Goal: Browse casually: Explore the website without a specific task or goal

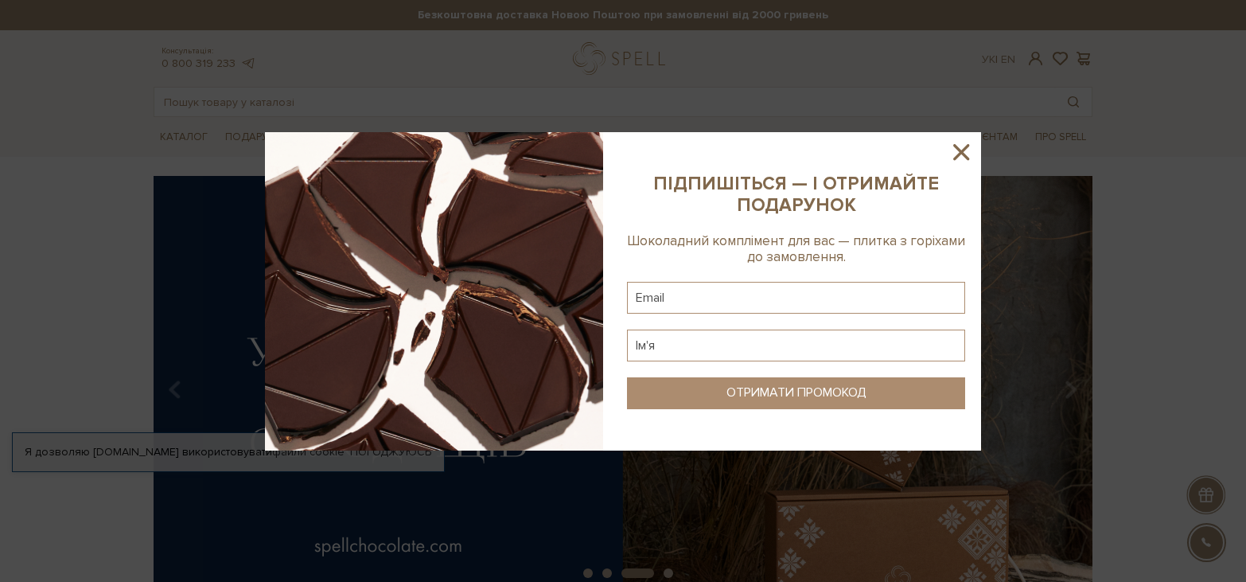
click at [970, 146] on icon at bounding box center [961, 151] width 27 height 27
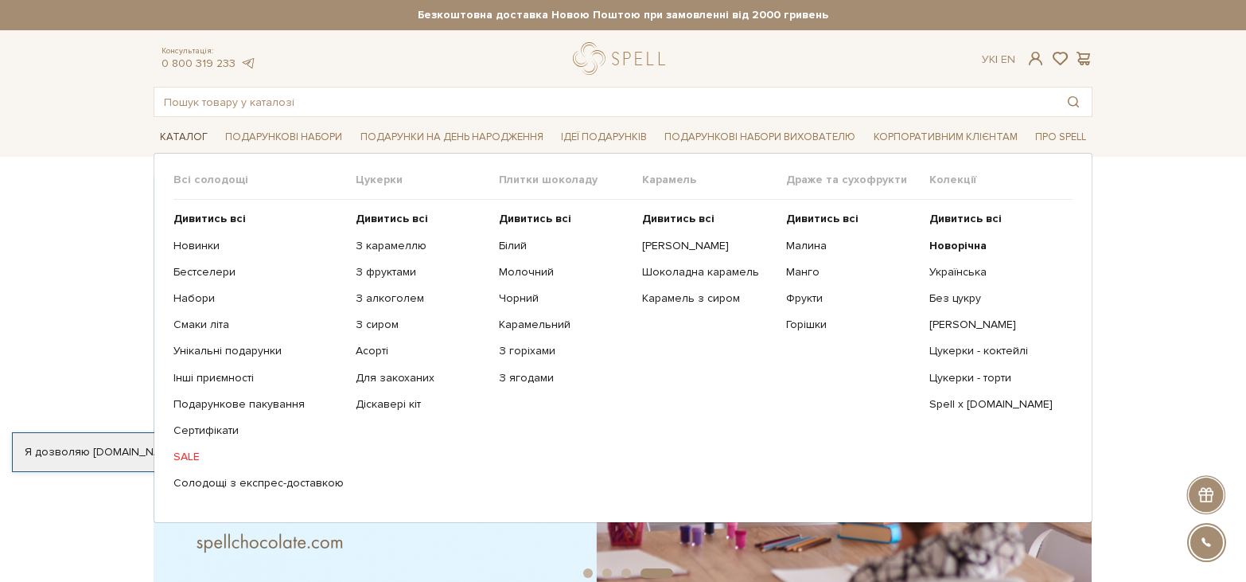
click at [189, 136] on link "Каталог" at bounding box center [184, 137] width 60 height 25
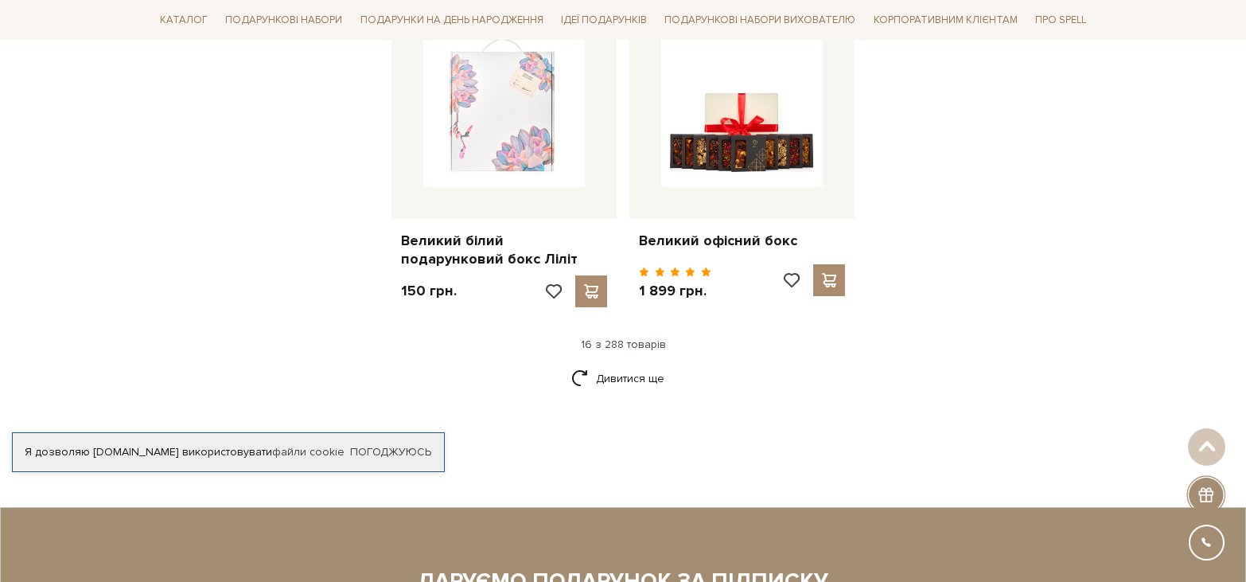
scroll to position [2069, 0]
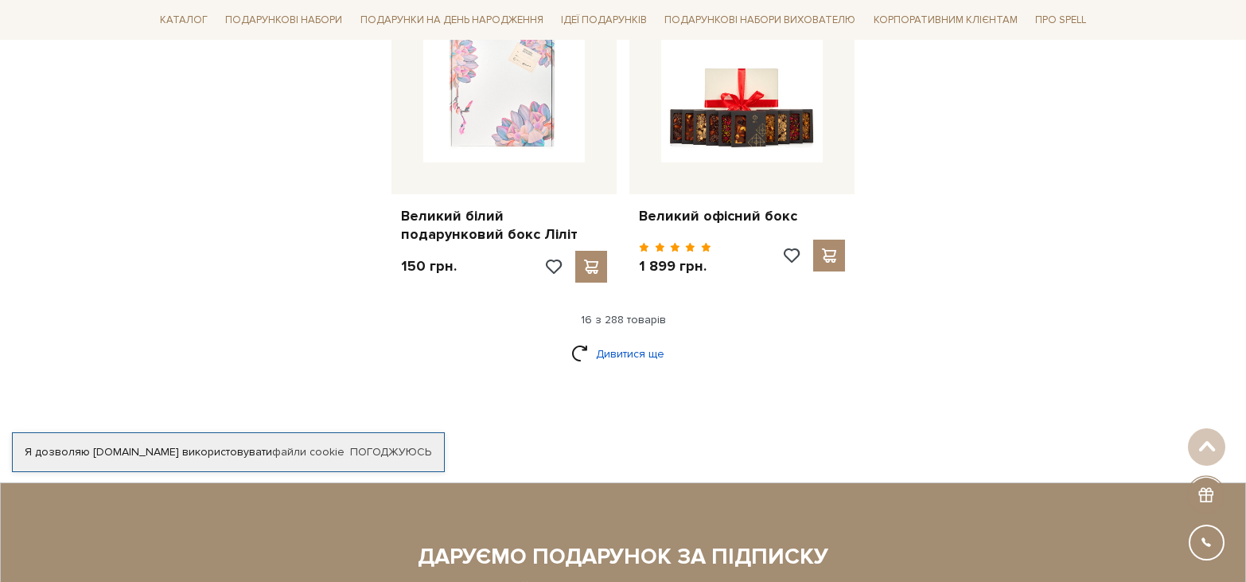
click at [634, 340] on link "Дивитися ще" at bounding box center [622, 354] width 103 height 28
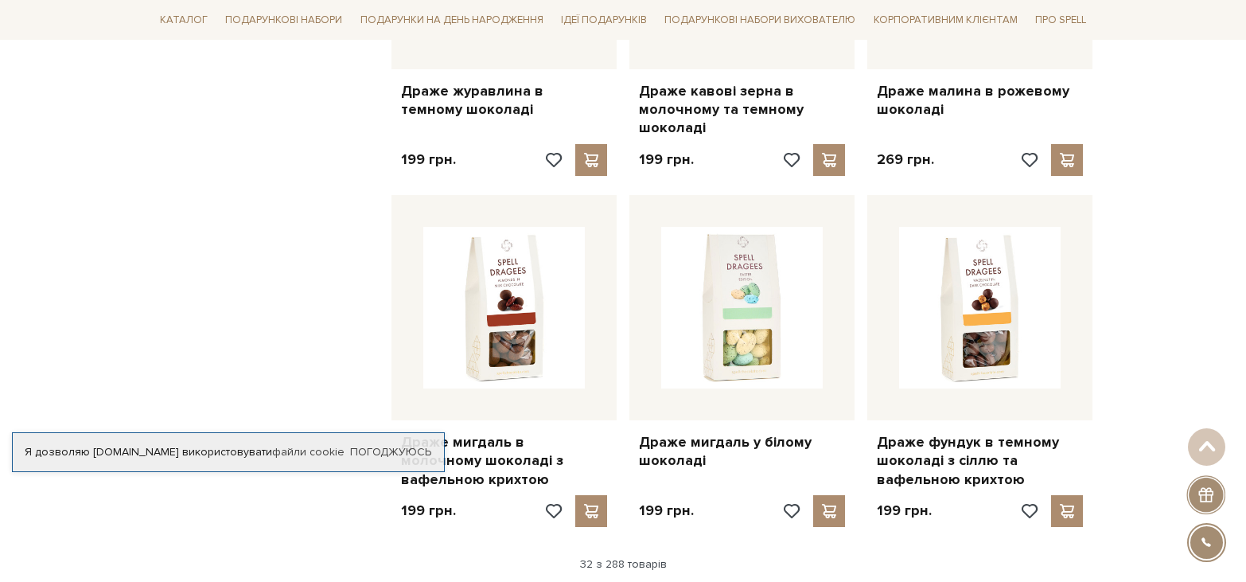
scroll to position [3740, 0]
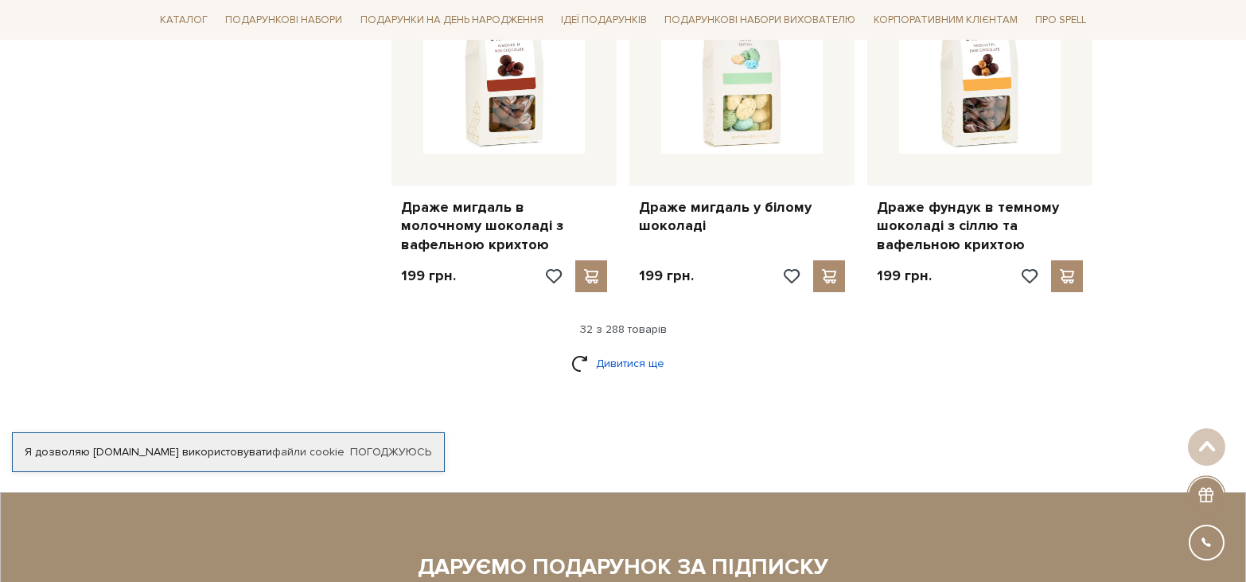
click at [630, 349] on link "Дивитися ще" at bounding box center [622, 363] width 103 height 28
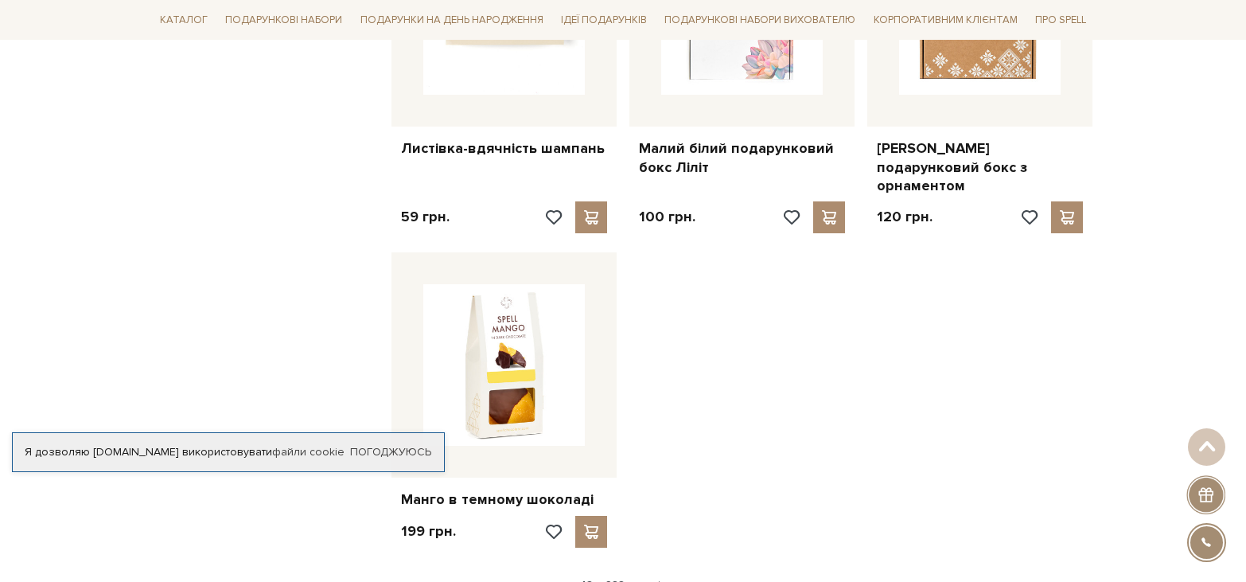
scroll to position [5809, 0]
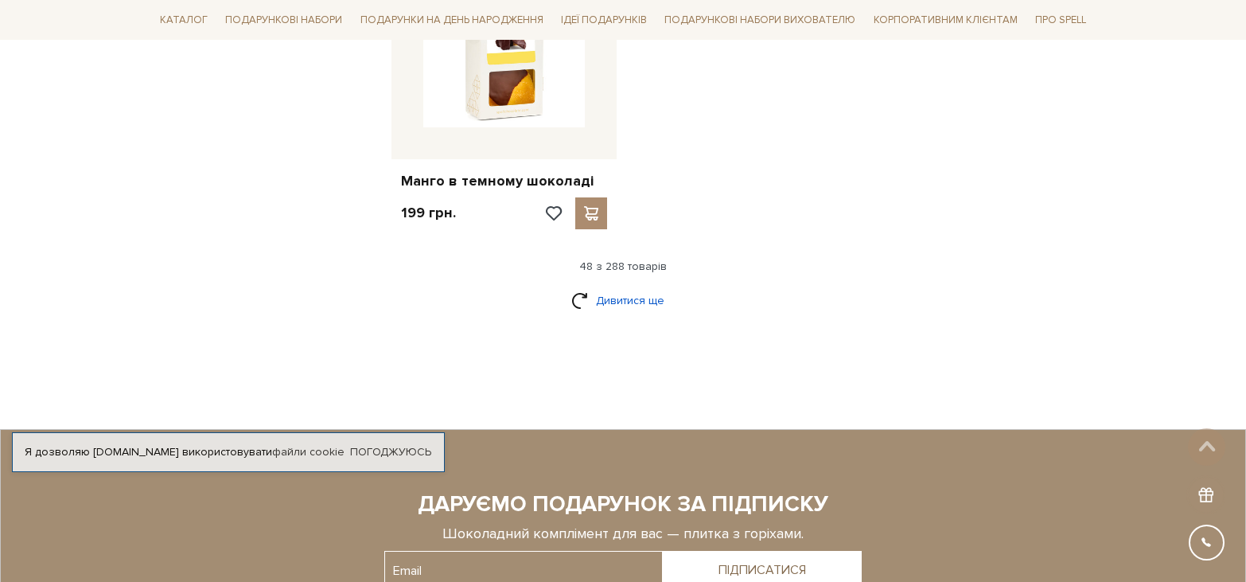
click at [605, 286] on link "Дивитися ще" at bounding box center [622, 300] width 103 height 28
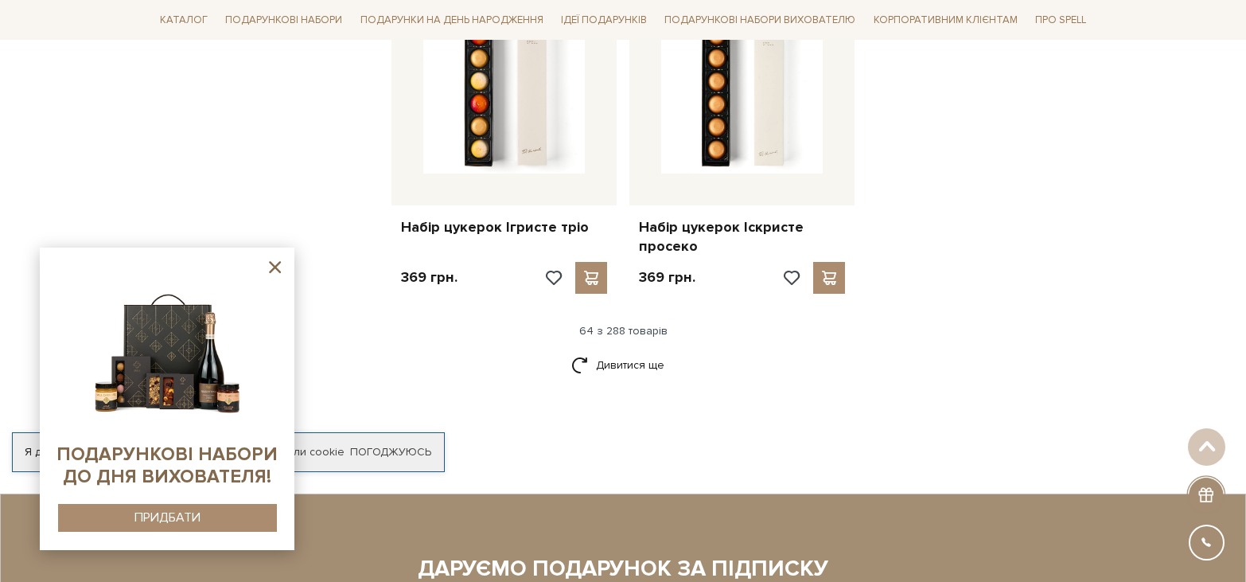
scroll to position [7639, 0]
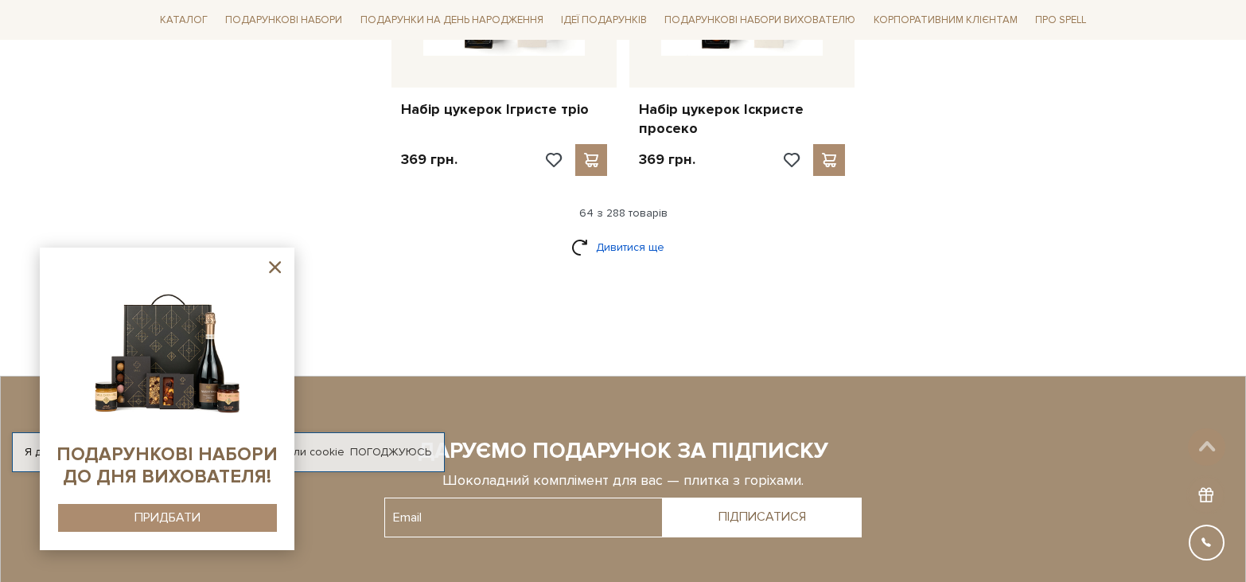
click at [619, 233] on link "Дивитися ще" at bounding box center [622, 247] width 103 height 28
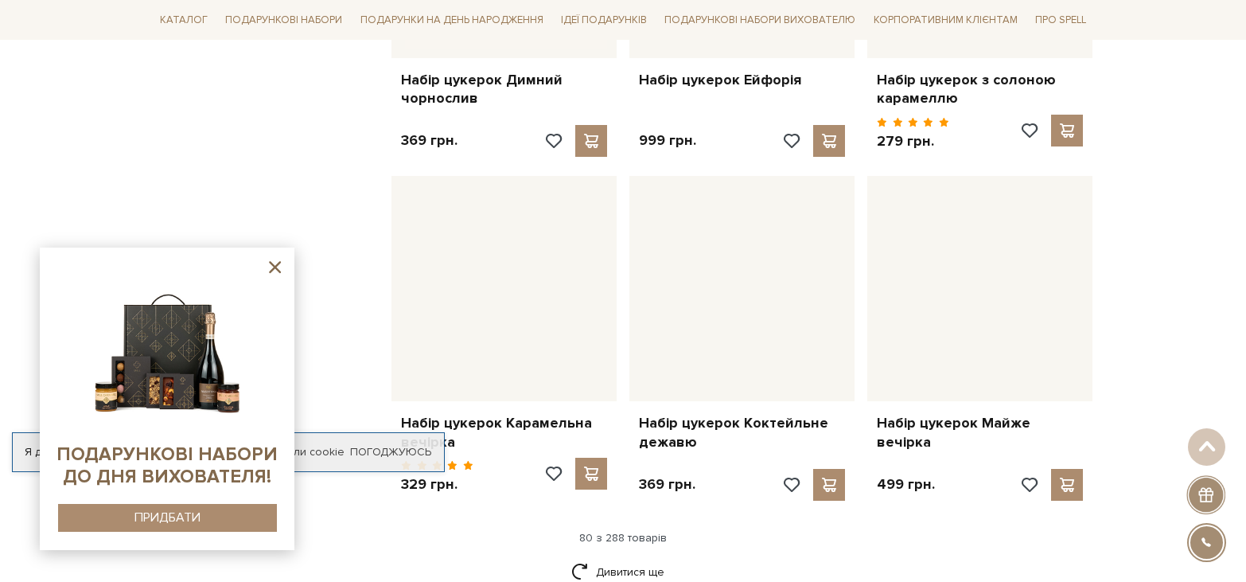
scroll to position [9151, 0]
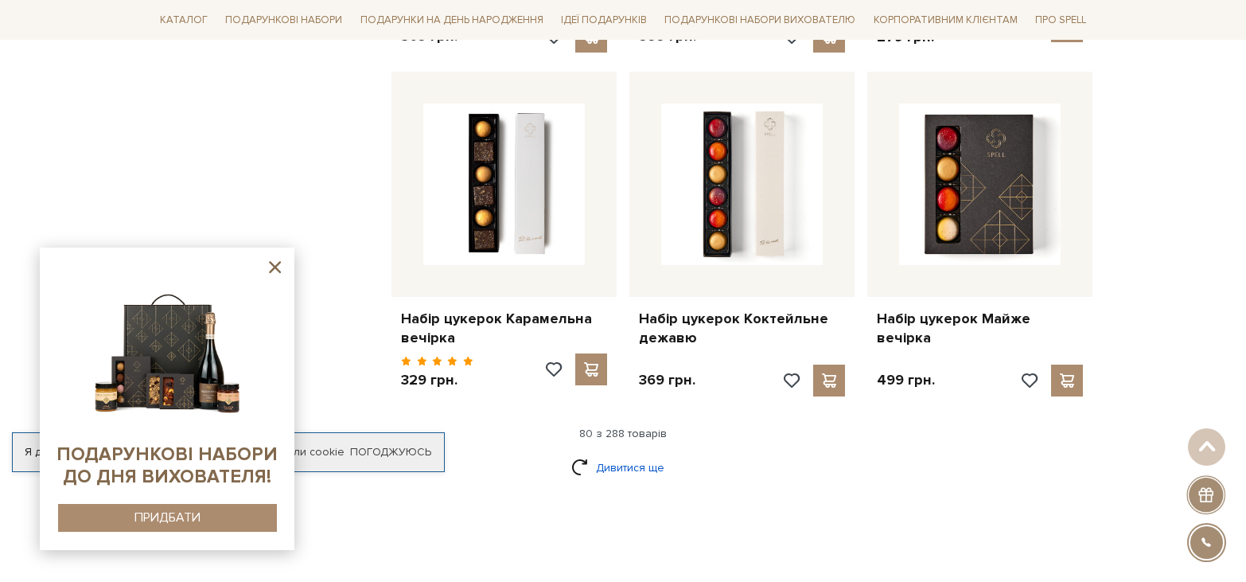
click at [620, 454] on link "Дивитися ще" at bounding box center [622, 468] width 103 height 28
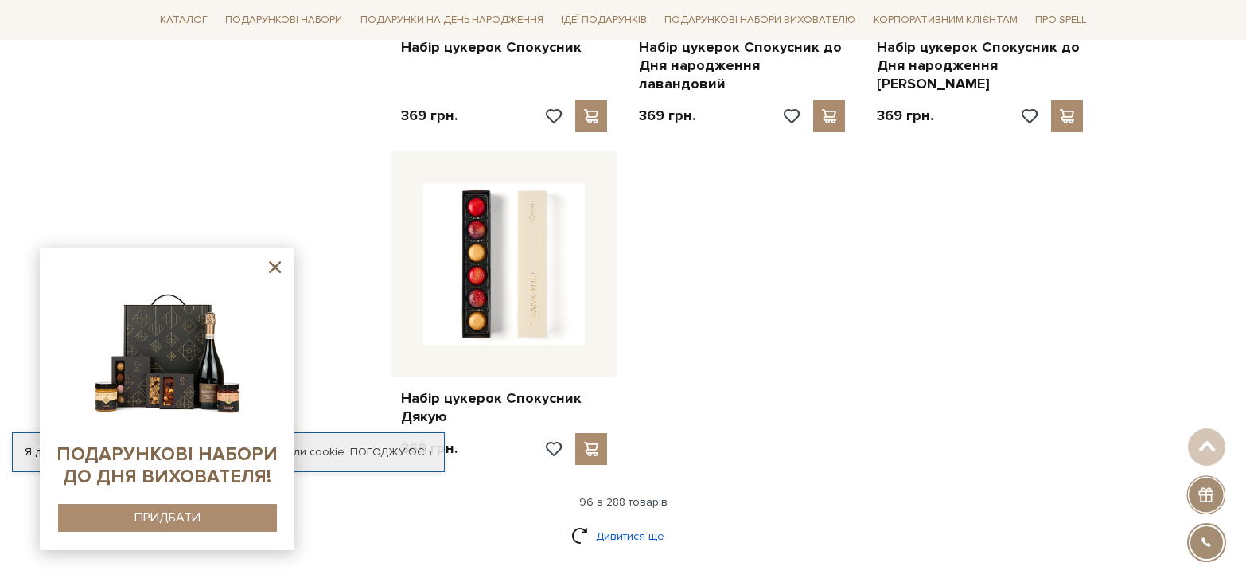
scroll to position [11140, 0]
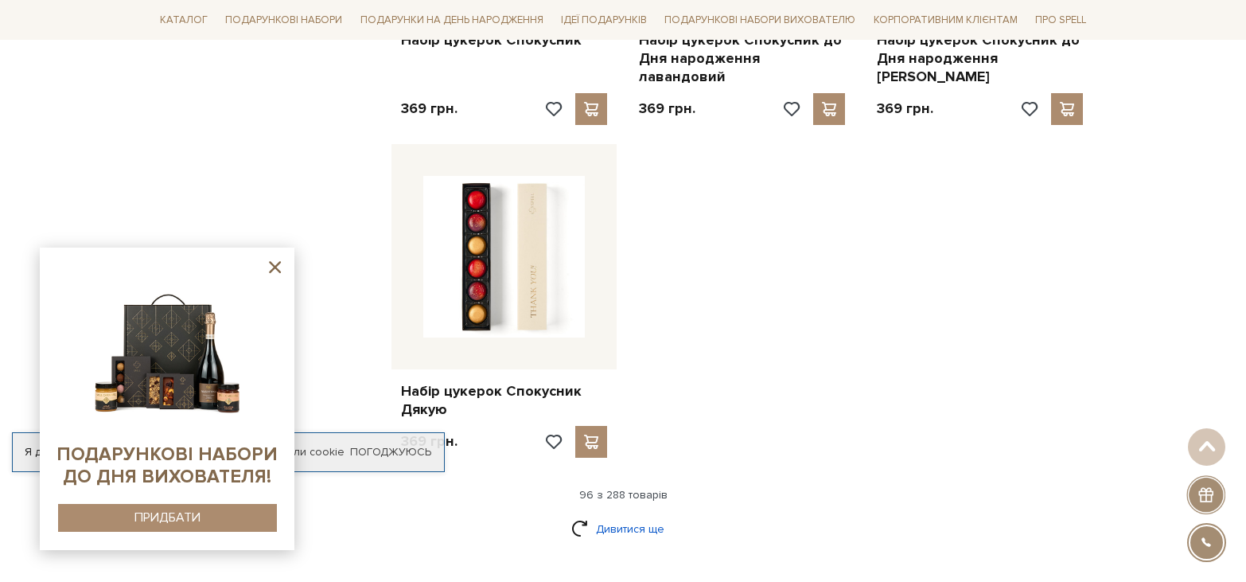
click at [633, 515] on link "Дивитися ще" at bounding box center [622, 529] width 103 height 28
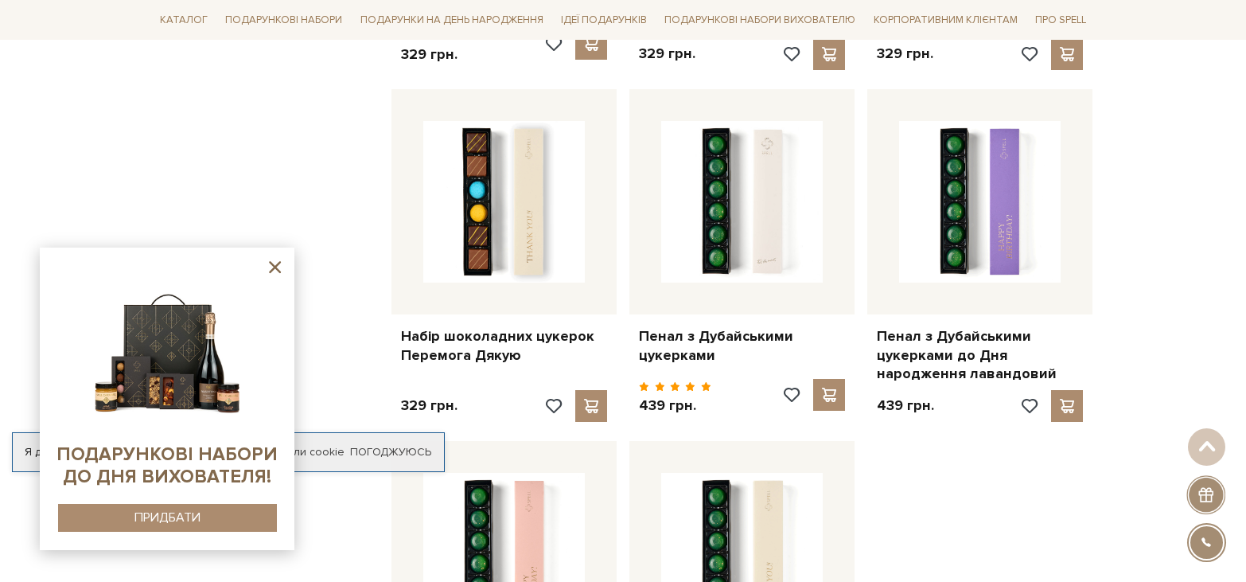
scroll to position [12970, 0]
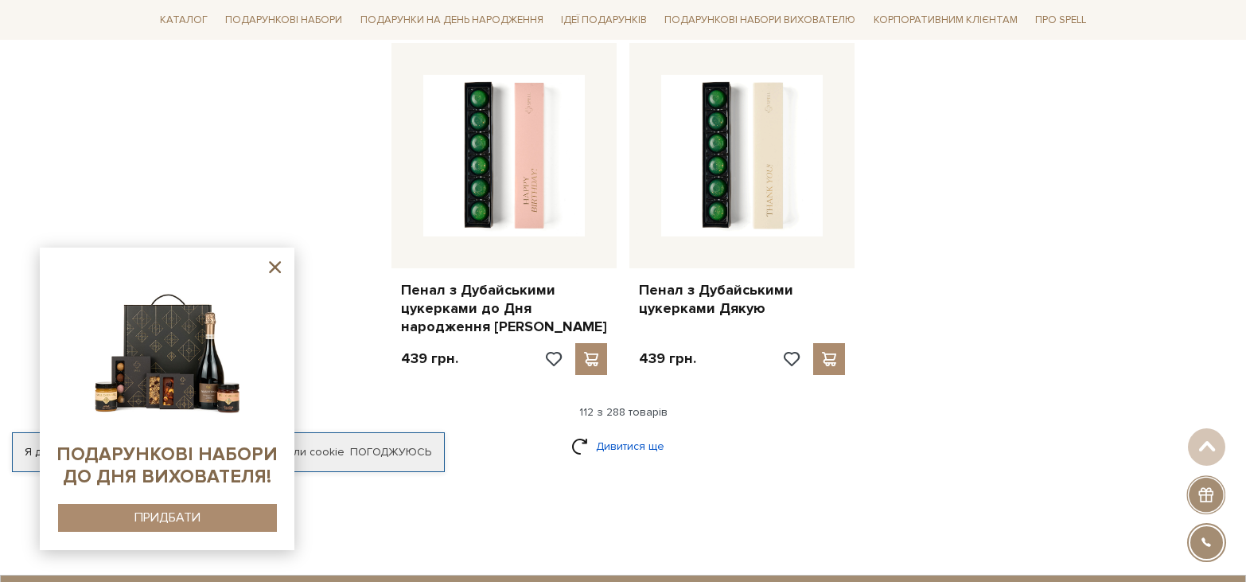
click at [613, 432] on link "Дивитися ще" at bounding box center [622, 446] width 103 height 28
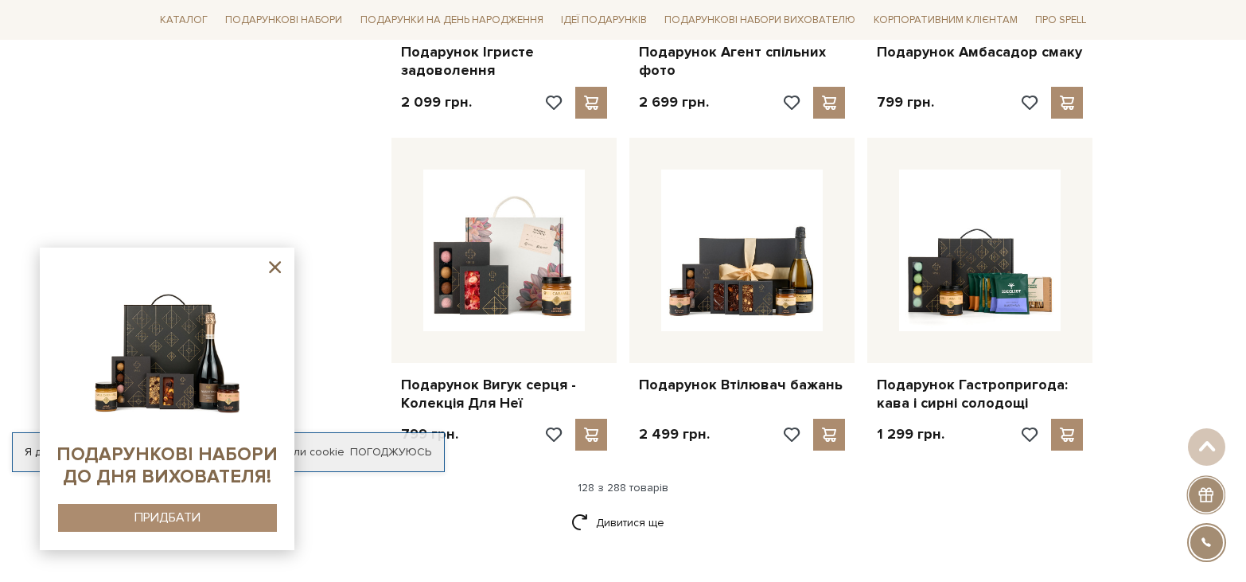
scroll to position [14641, 0]
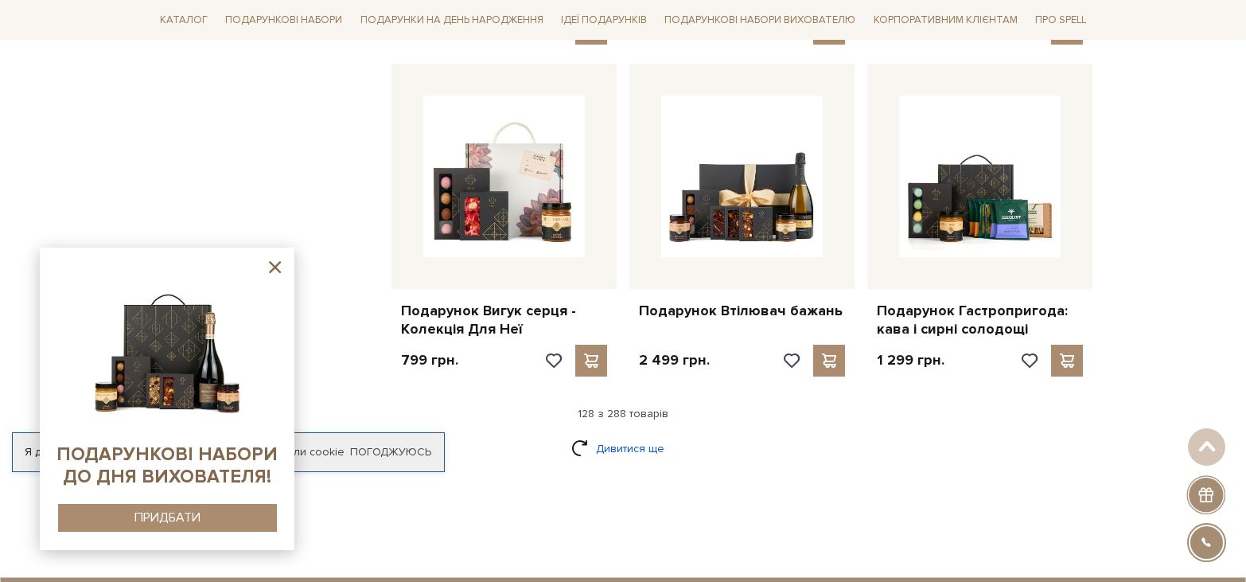
click at [645, 434] on link "Дивитися ще" at bounding box center [622, 448] width 103 height 28
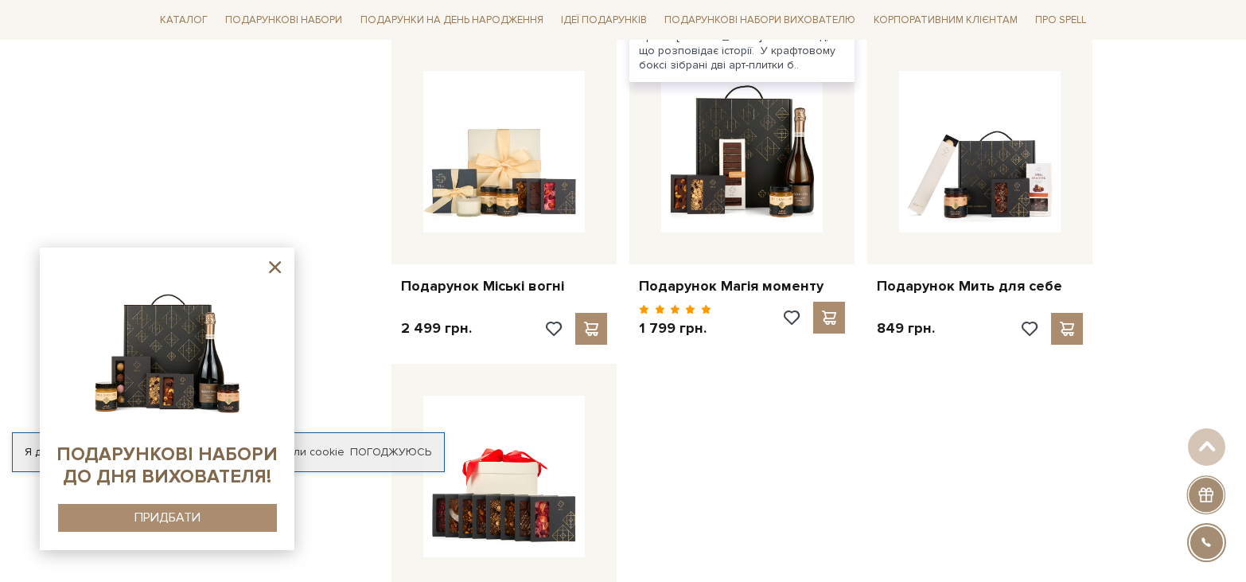
scroll to position [16471, 0]
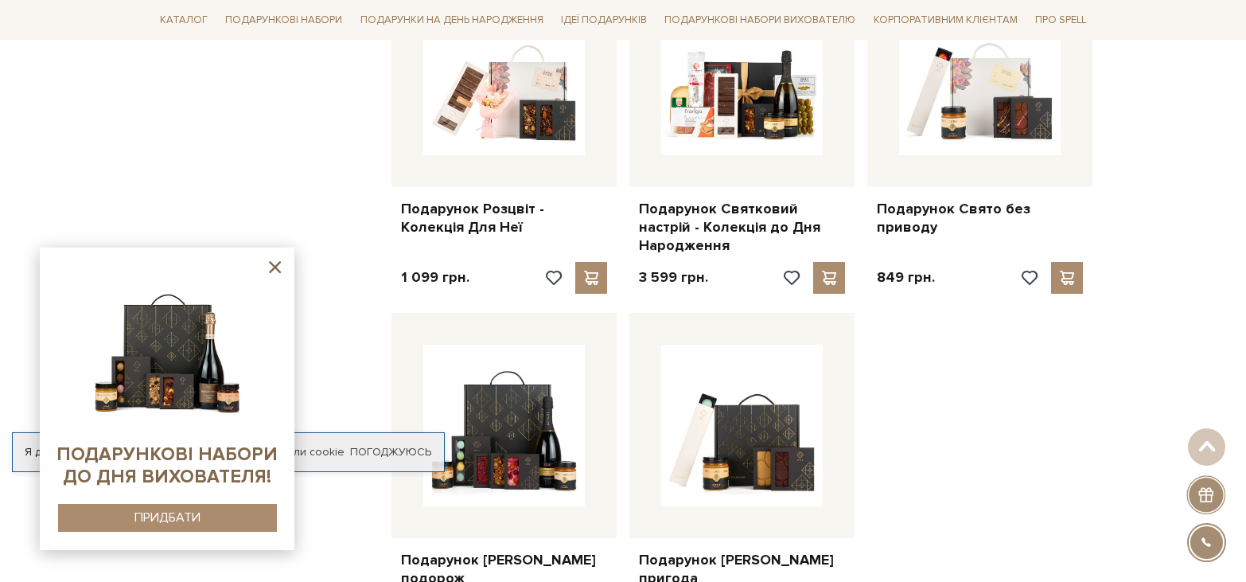
scroll to position [18222, 0]
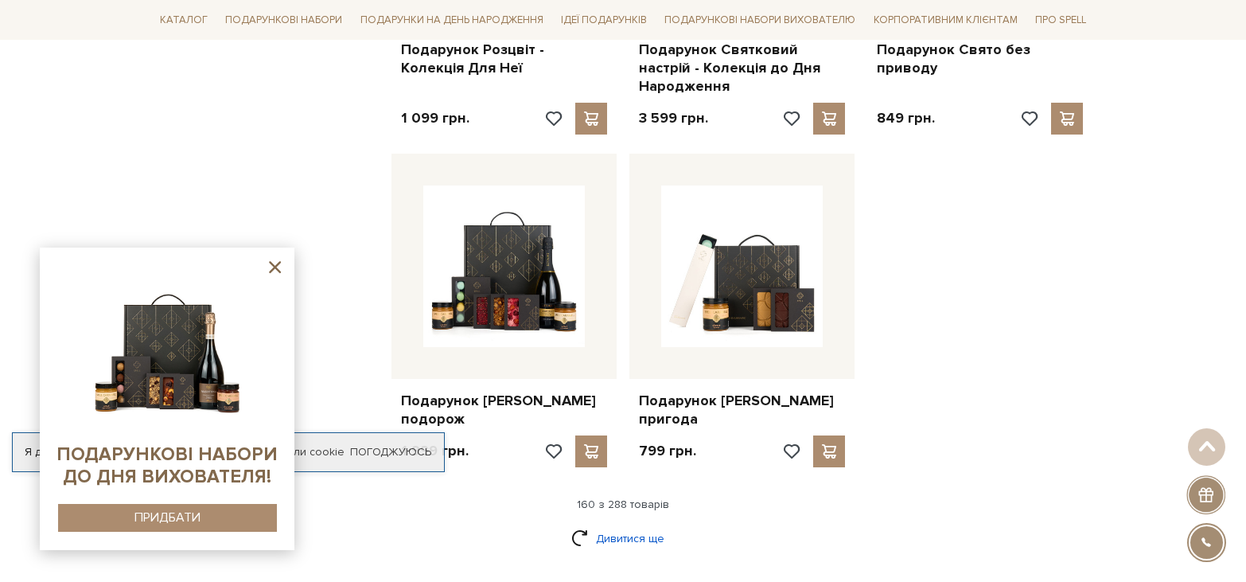
click at [621, 524] on link "Дивитися ще" at bounding box center [622, 538] width 103 height 28
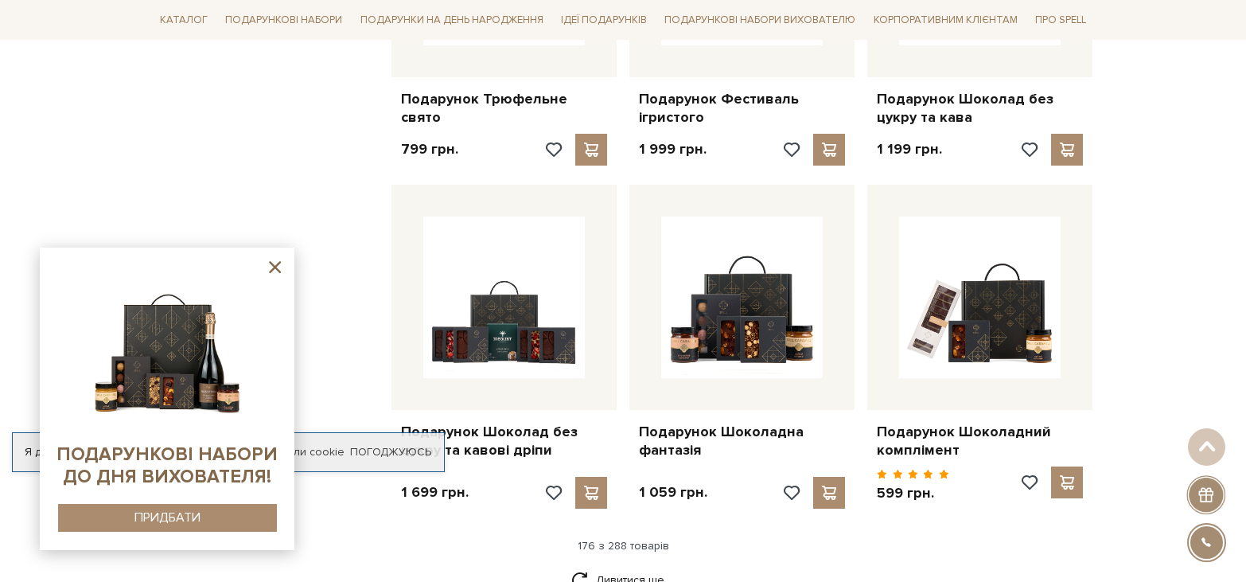
scroll to position [19973, 0]
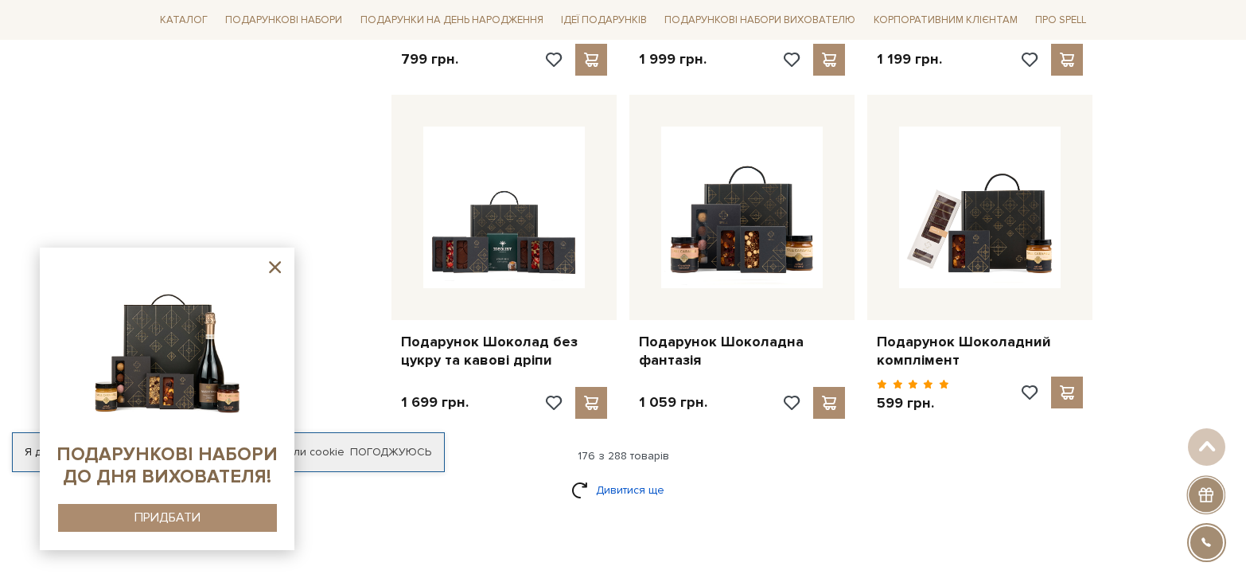
click at [657, 476] on link "Дивитися ще" at bounding box center [622, 490] width 103 height 28
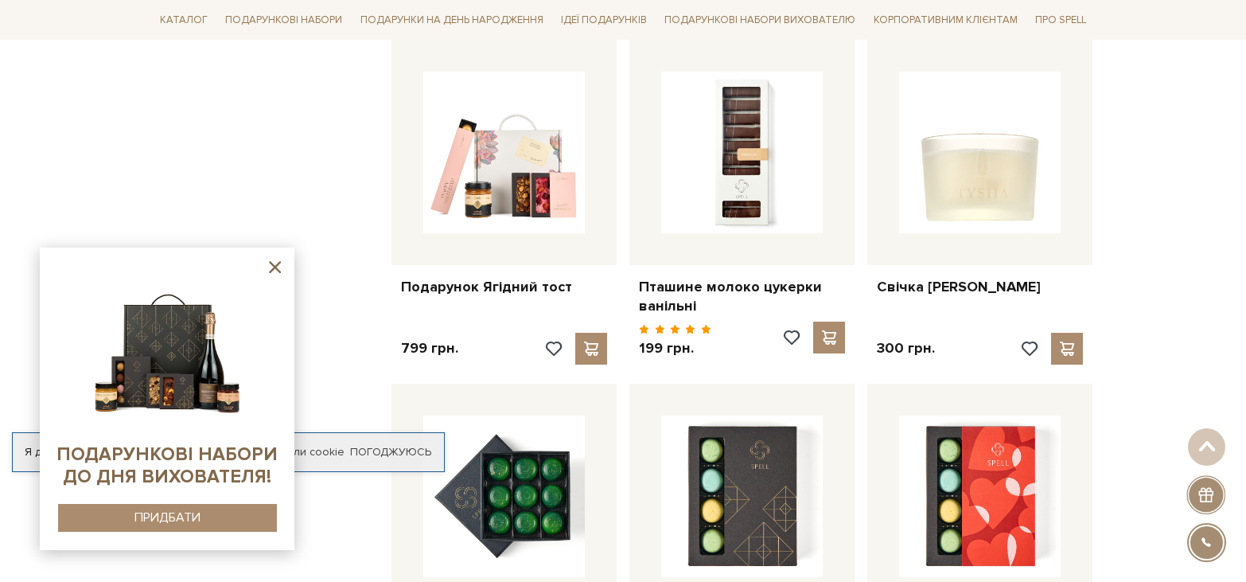
scroll to position [20530, 0]
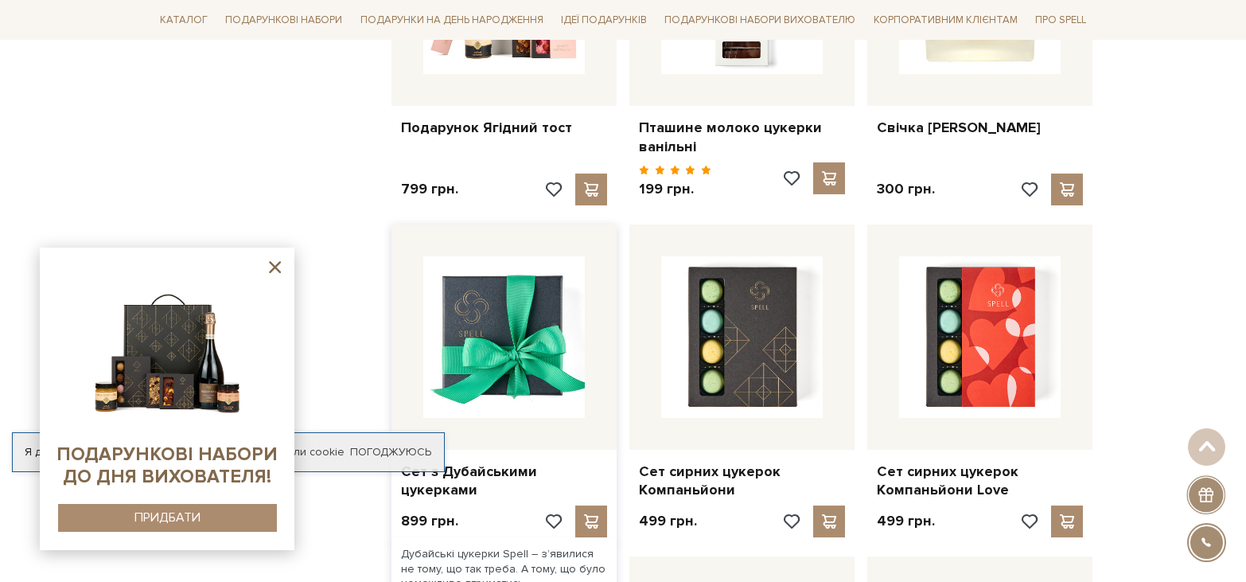
click at [510, 256] on img at bounding box center [504, 337] width 162 height 162
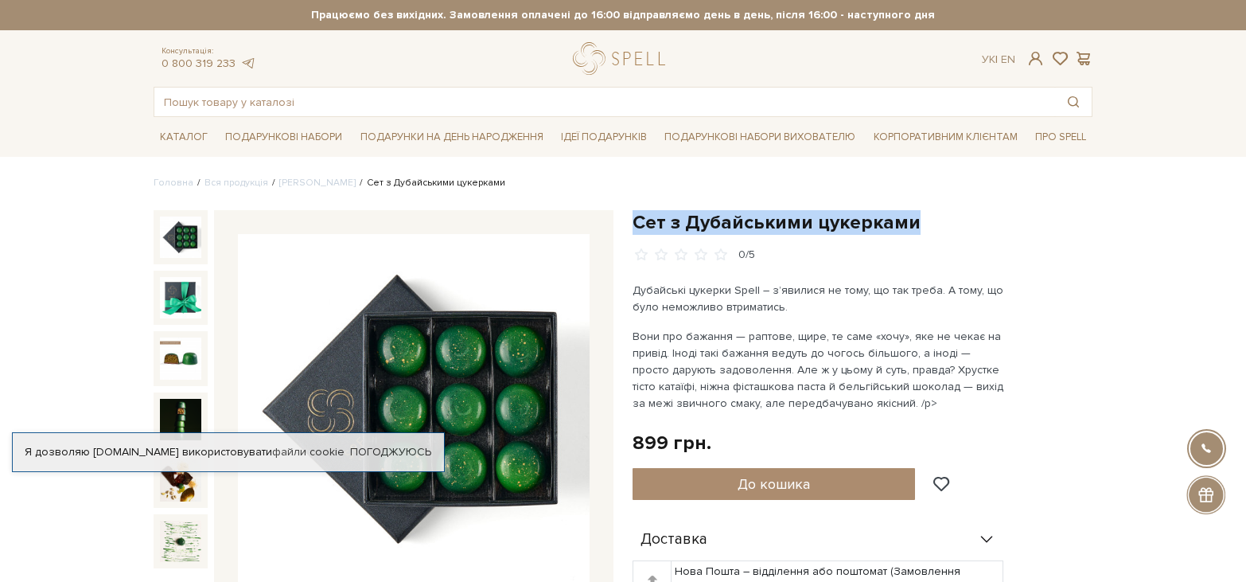
drag, startPoint x: 925, startPoint y: 221, endPoint x: 629, endPoint y: 224, distance: 295.2
copy h1 "Сет з Дубайськими цукерками"
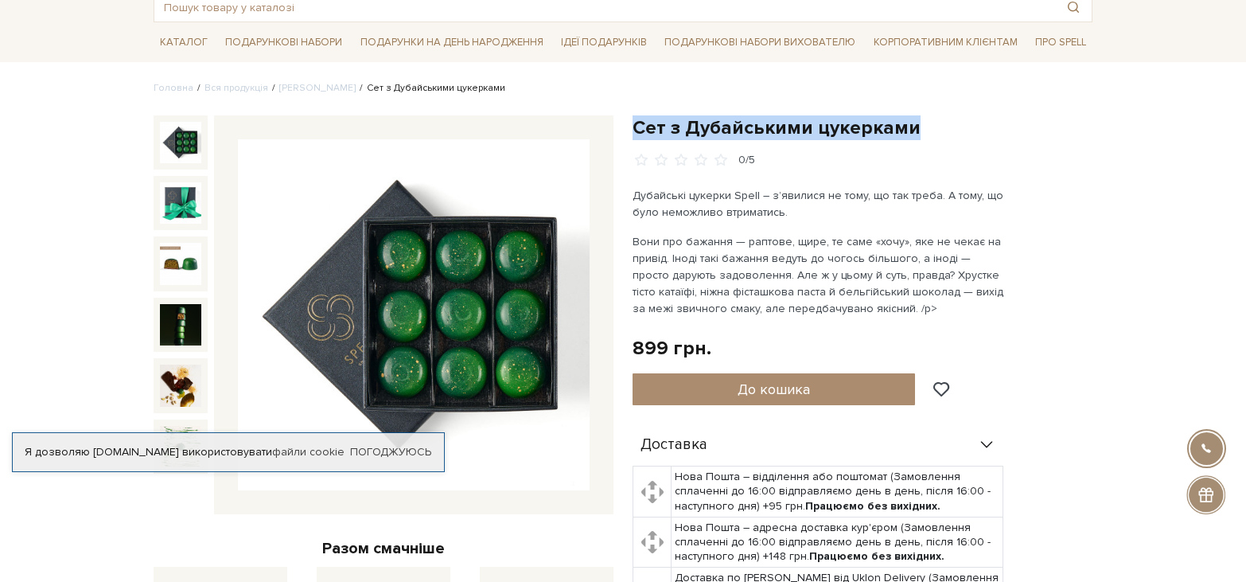
scroll to position [80, 0]
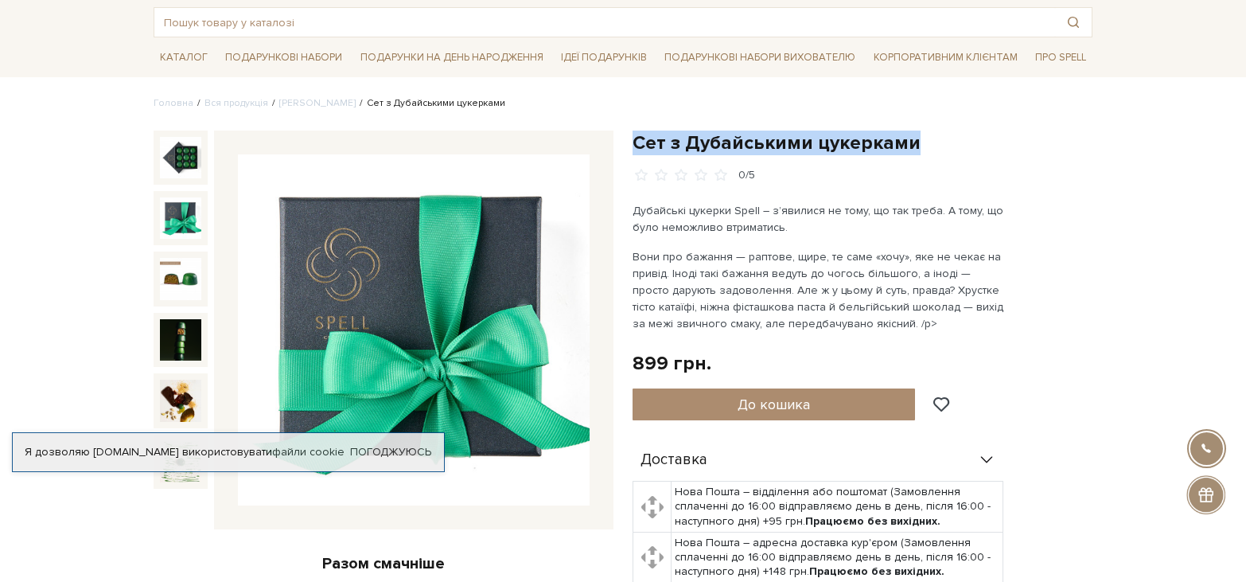
click at [183, 213] on img at bounding box center [180, 217] width 41 height 41
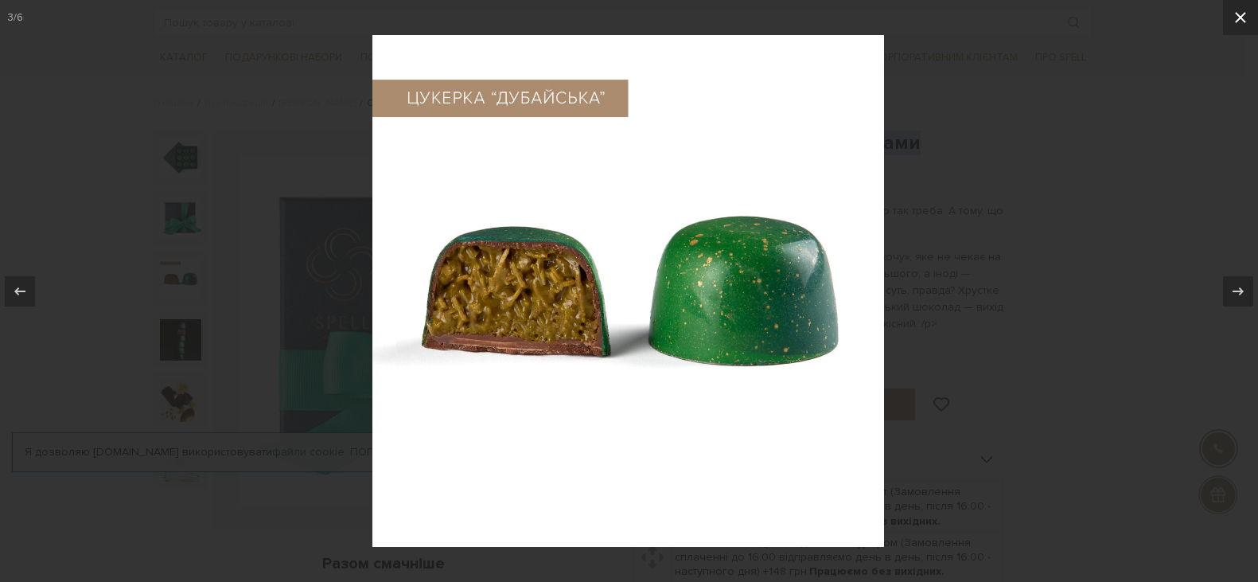
click at [1232, 14] on icon at bounding box center [1240, 17] width 19 height 19
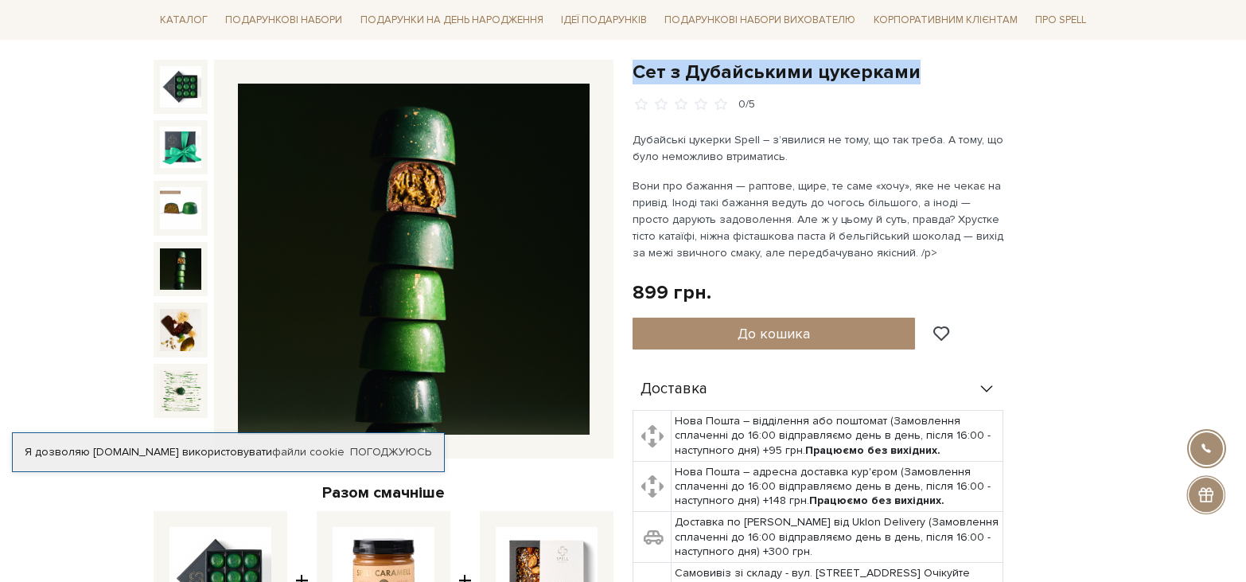
scroll to position [159, 0]
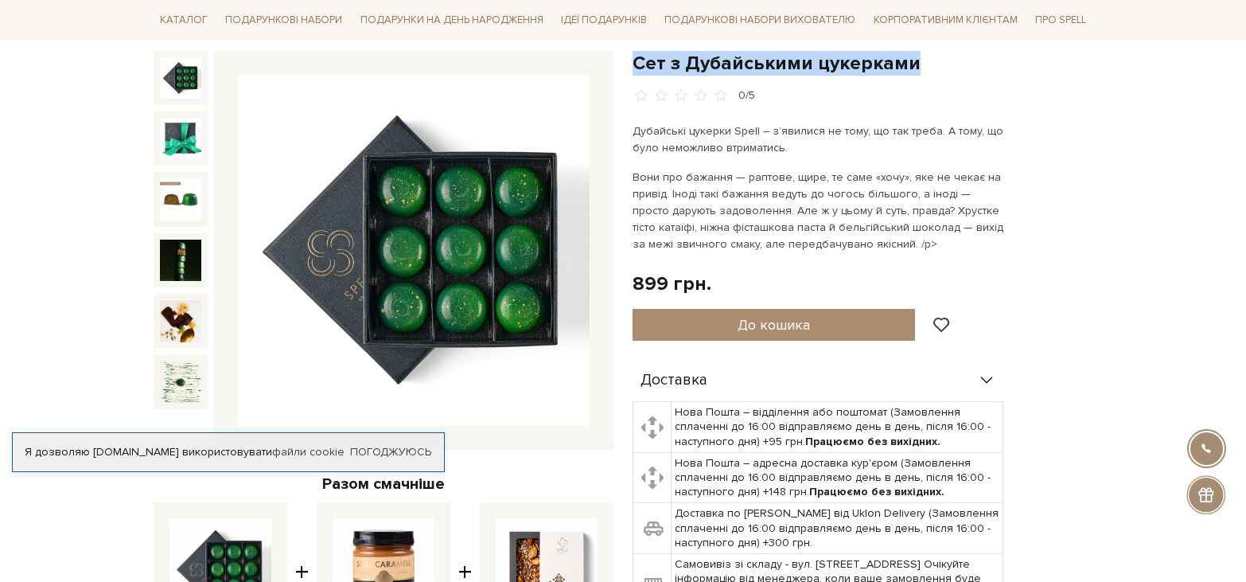
click at [181, 83] on img at bounding box center [180, 77] width 41 height 41
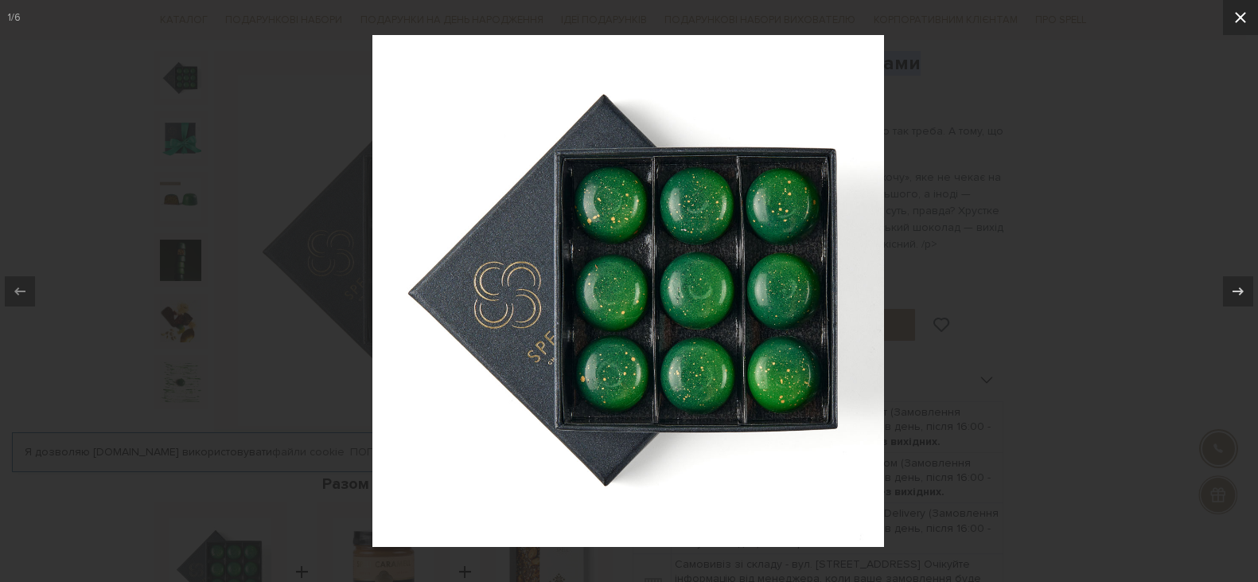
click at [1243, 26] on icon at bounding box center [1240, 17] width 19 height 19
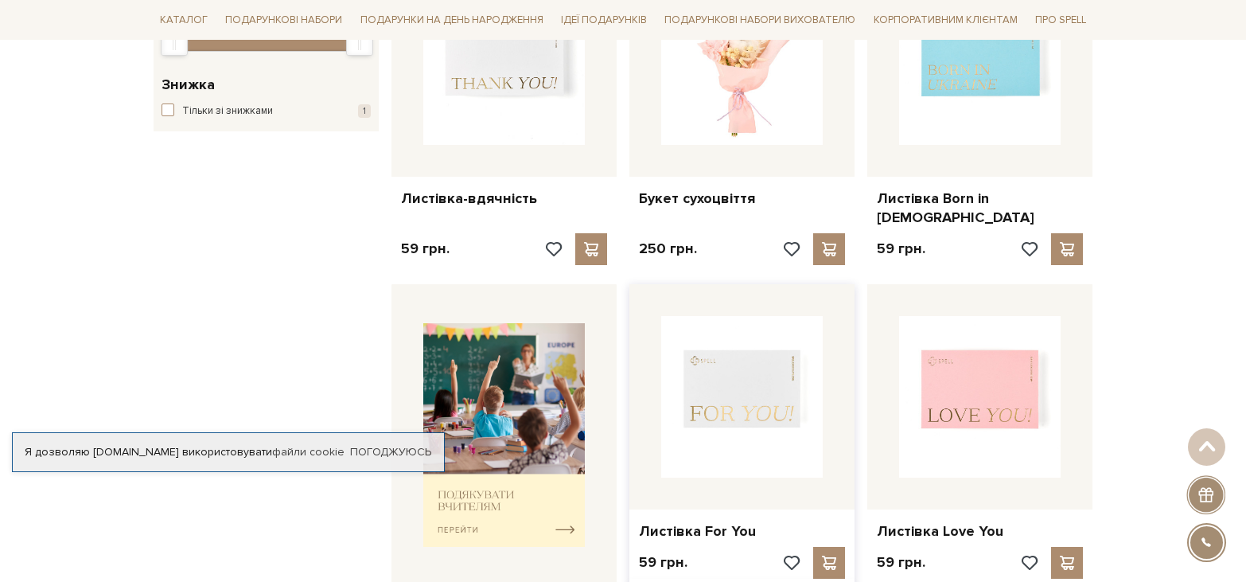
scroll to position [318, 0]
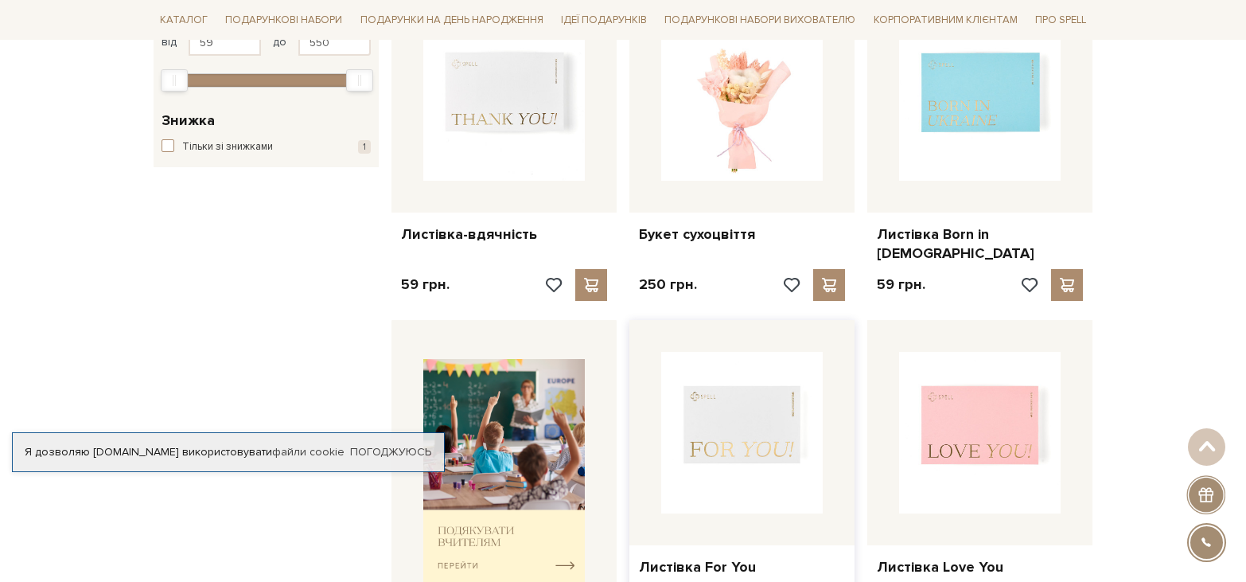
click at [749, 426] on img at bounding box center [742, 433] width 162 height 162
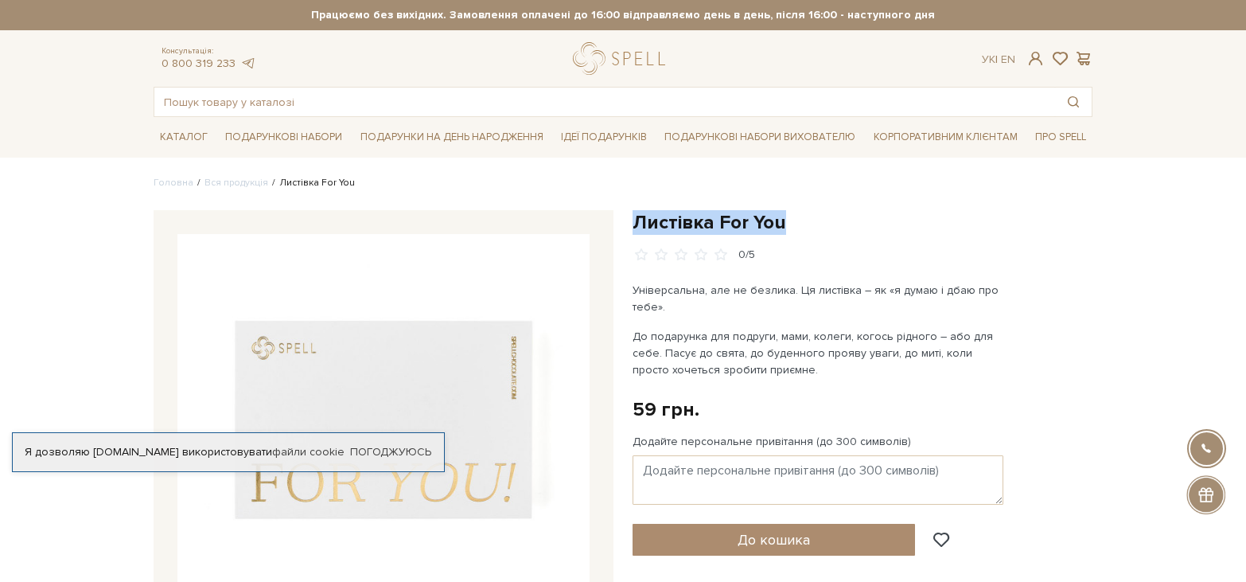
drag, startPoint x: 804, startPoint y: 224, endPoint x: 638, endPoint y: 225, distance: 166.3
click at [638, 225] on h1 "Листівка For You" at bounding box center [863, 222] width 460 height 25
copy h1 "Листівка For You"
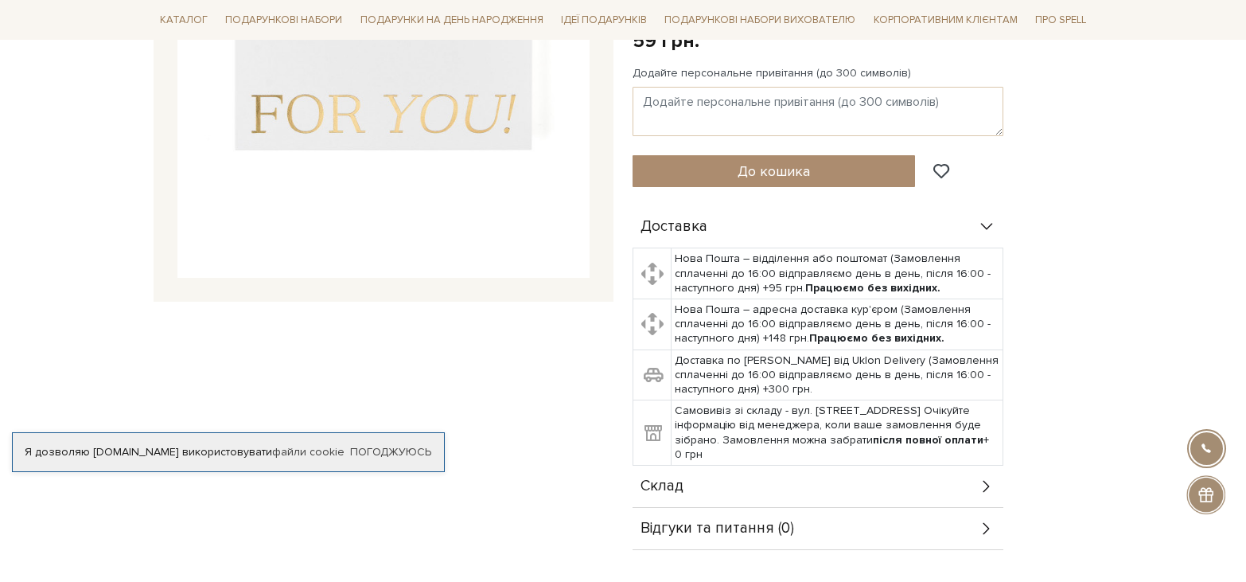
scroll to position [161, 0]
